Goal: Browse casually

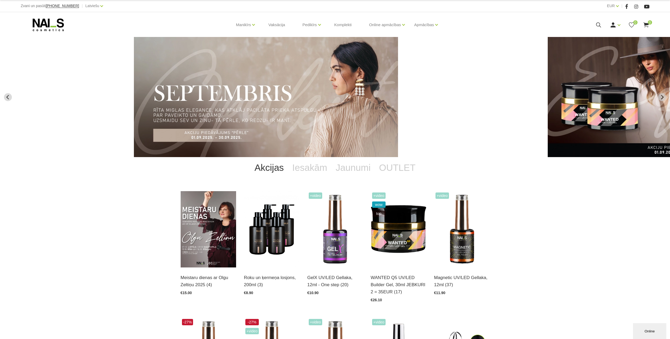
click at [612, 248] on div "Akcijas Iesakām Jaunumi OUTLET Meistaru dienas ar Olgu Zeltiņu 2025 (4) Atvērt …" at bounding box center [335, 309] width 670 height 304
